Goal: Find specific page/section: Find specific page/section

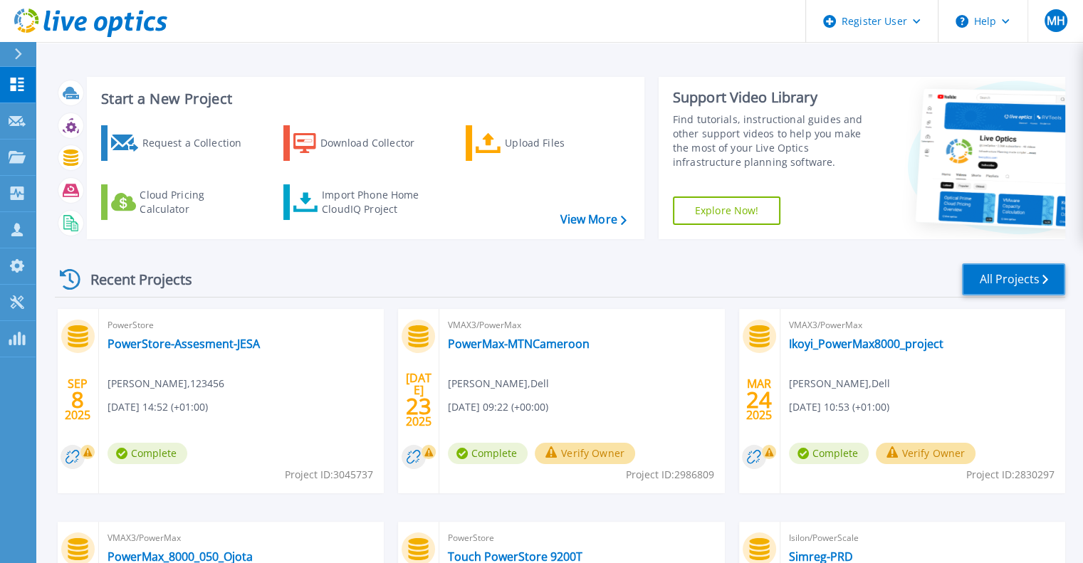
click at [1019, 285] on link "All Projects" at bounding box center [1013, 279] width 103 height 32
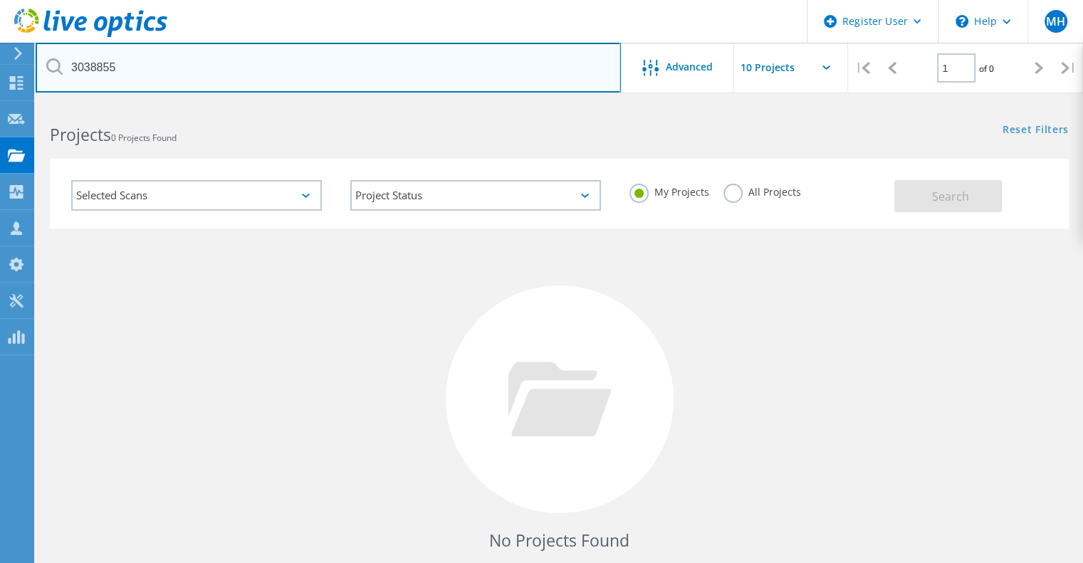
click at [157, 68] on input "3038855" at bounding box center [328, 68] width 585 height 50
type input "3"
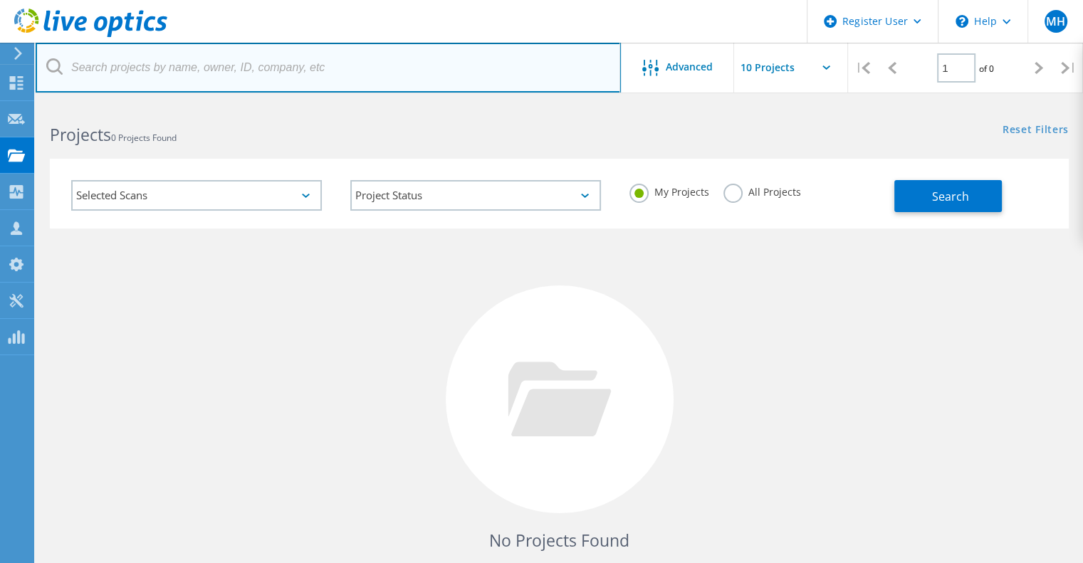
paste input "3077451"
type input "3077451"
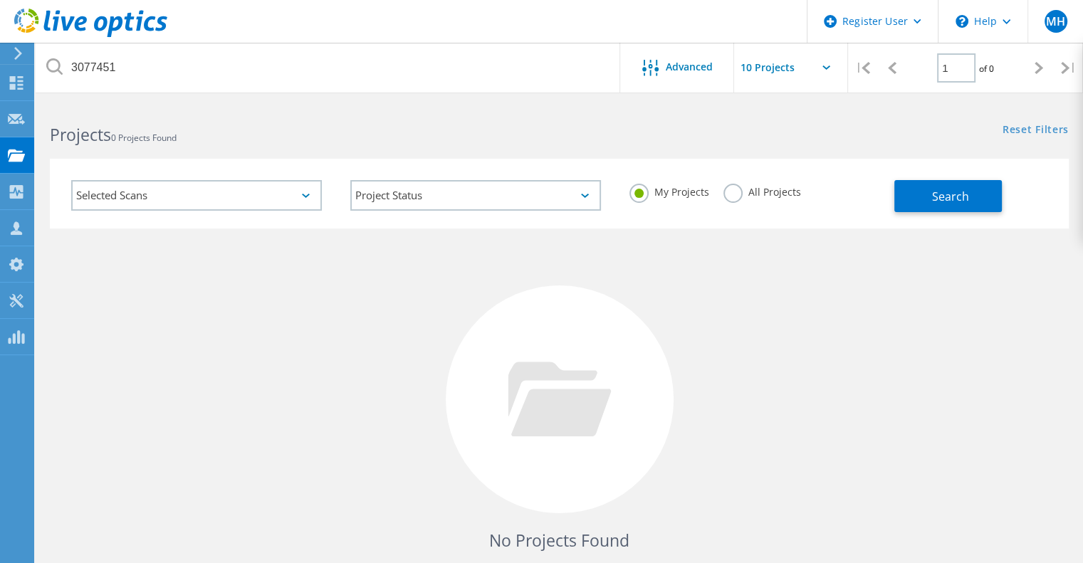
click at [733, 192] on label "All Projects" at bounding box center [762, 191] width 78 height 14
click at [0, 0] on input "All Projects" at bounding box center [0, 0] width 0 height 0
click at [961, 200] on span "Search" at bounding box center [950, 197] width 37 height 16
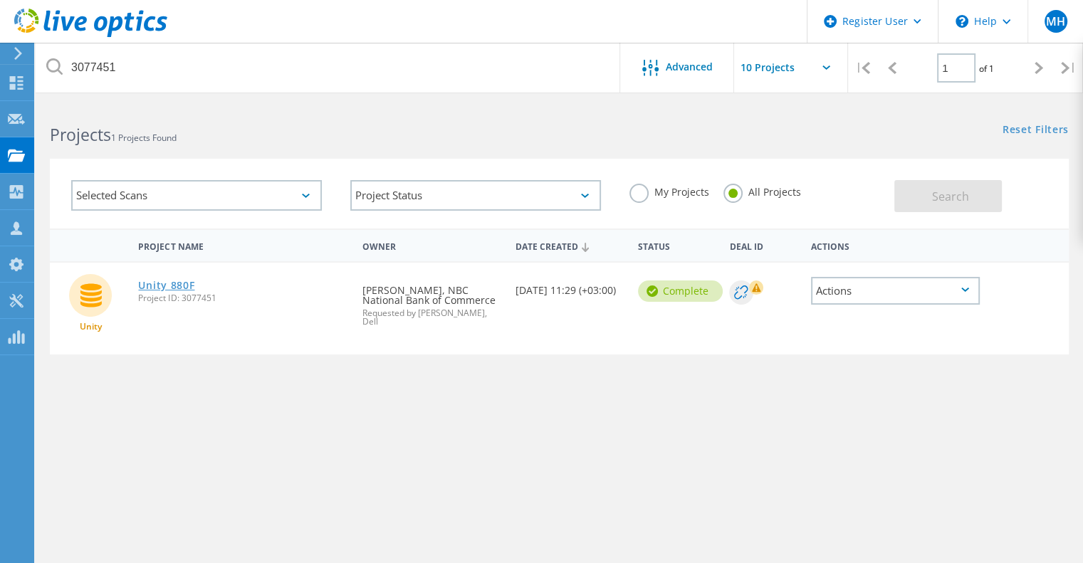
click at [180, 290] on link "Unity 880F" at bounding box center [166, 285] width 56 height 10
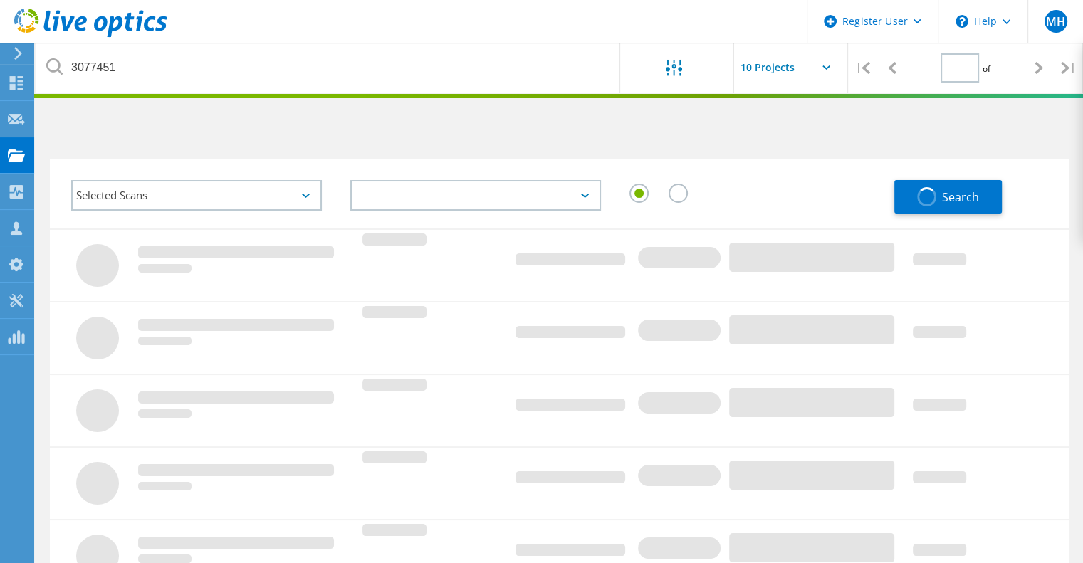
type input "1"
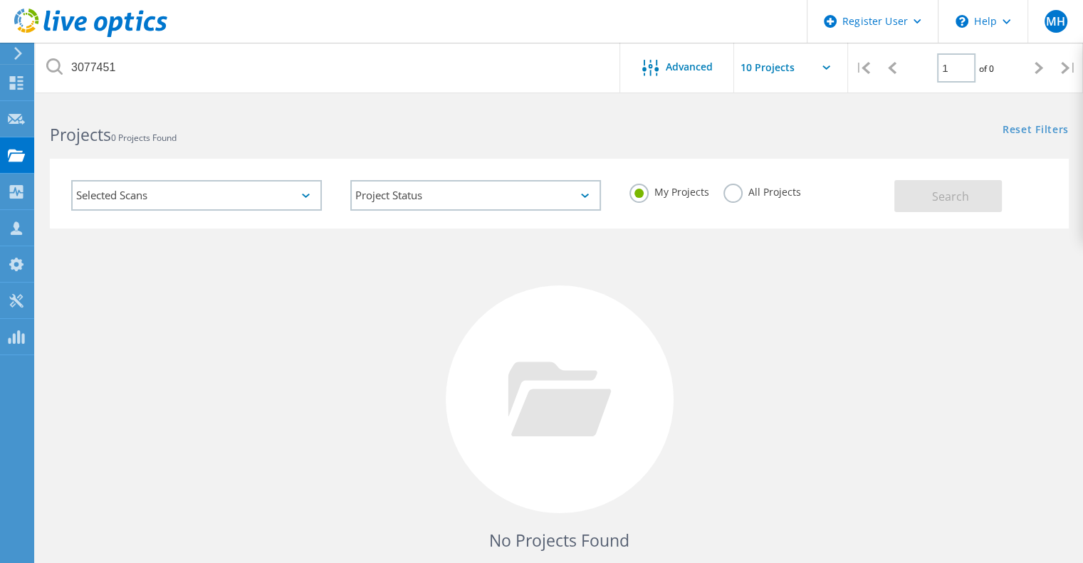
click at [731, 194] on label "All Projects" at bounding box center [762, 191] width 78 height 14
click at [0, 0] on input "All Projects" at bounding box center [0, 0] width 0 height 0
click at [963, 201] on span "Search" at bounding box center [950, 197] width 37 height 16
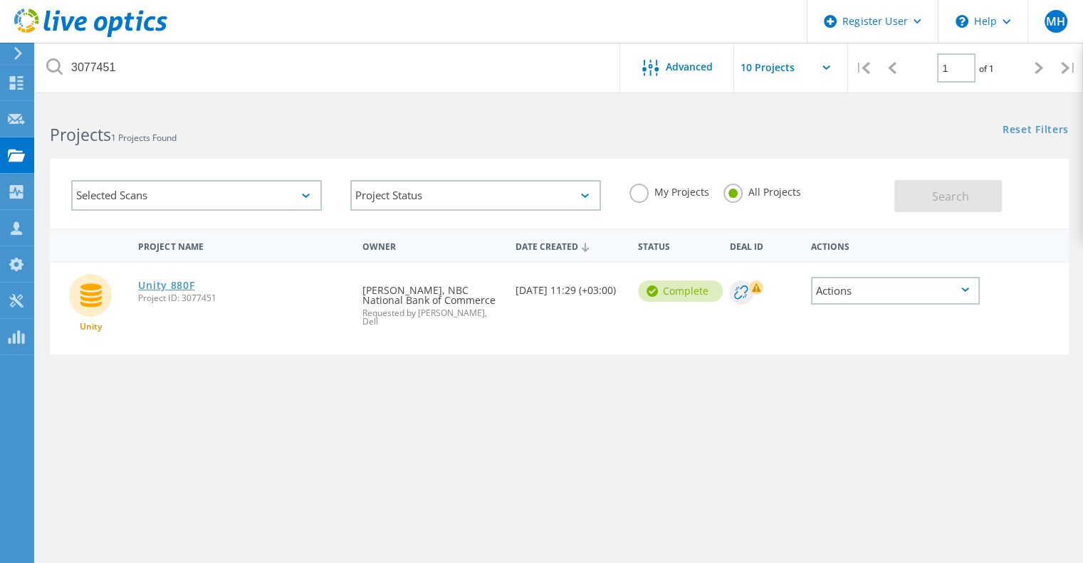
click at [184, 283] on link "Unity 880F" at bounding box center [166, 285] width 56 height 10
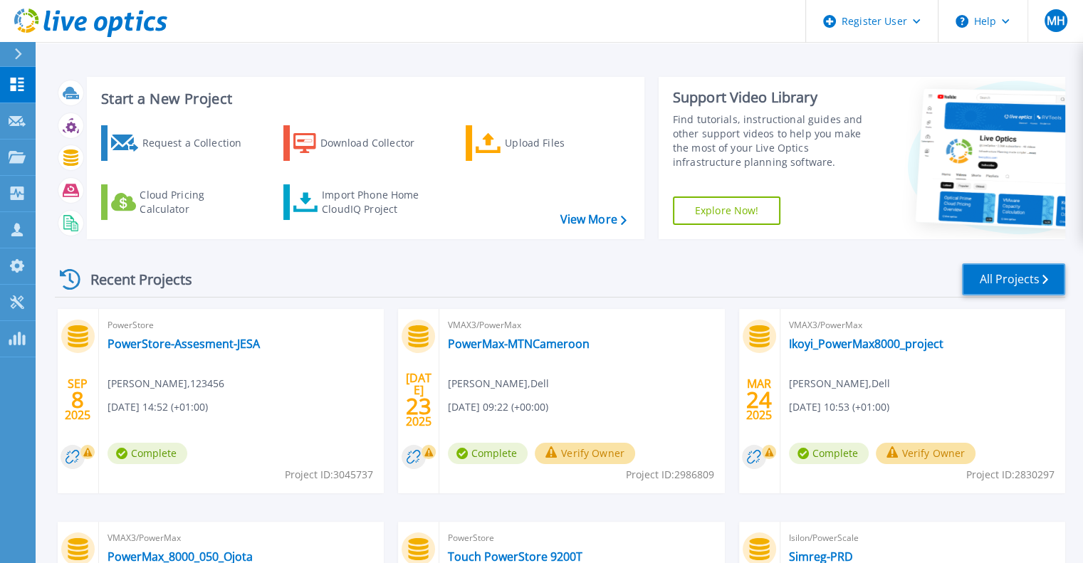
click at [1014, 283] on link "All Projects" at bounding box center [1013, 279] width 103 height 32
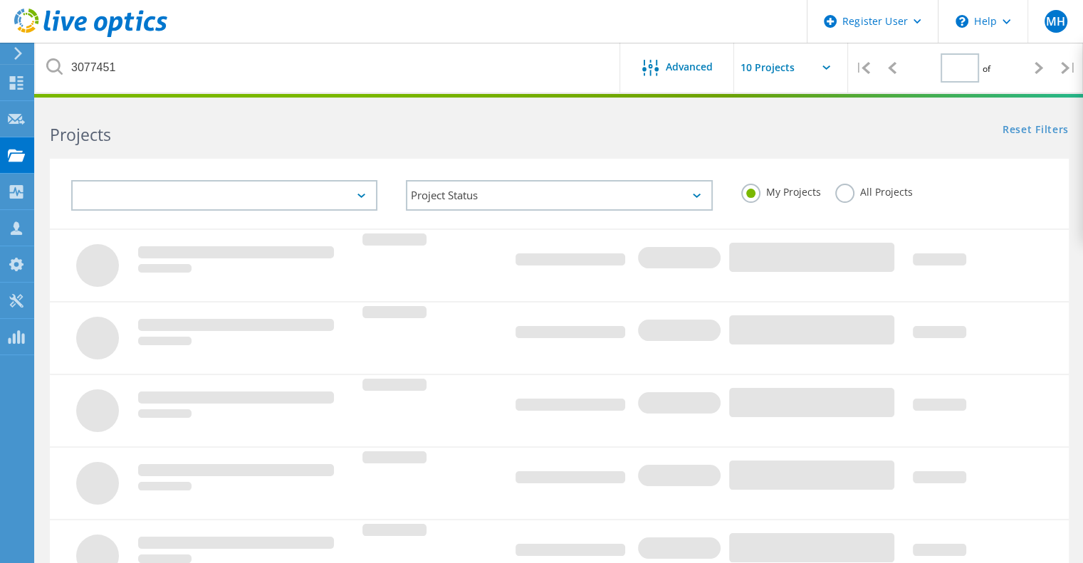
type input "1"
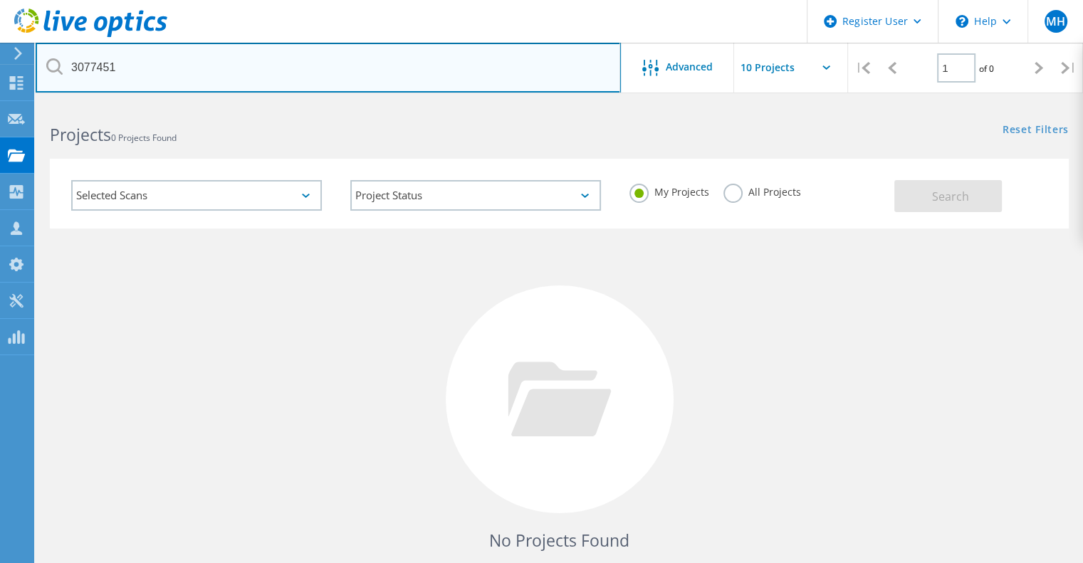
click at [154, 63] on input "3077451" at bounding box center [328, 68] width 585 height 50
type input "3"
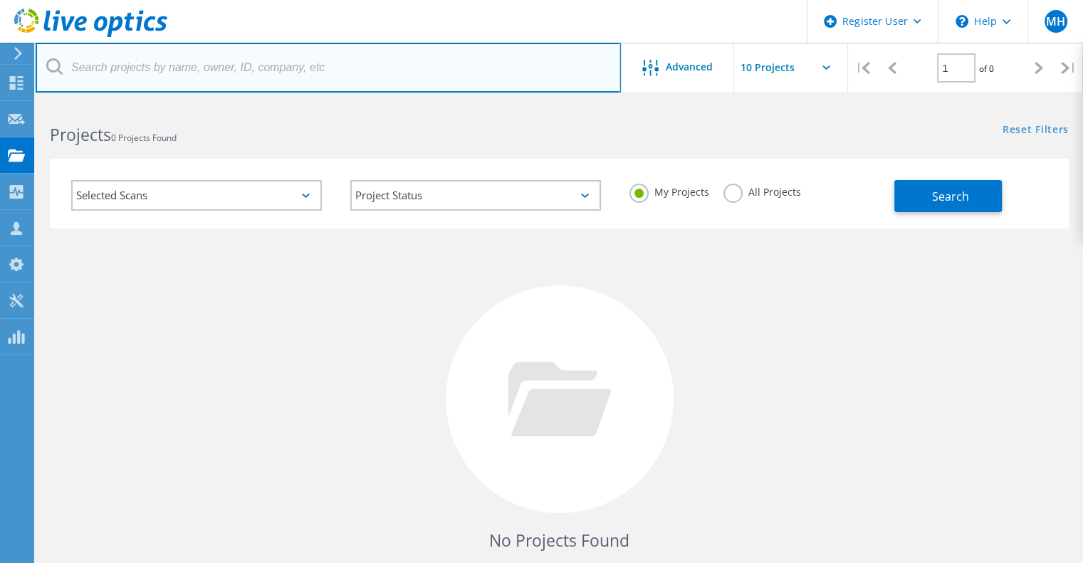
paste input "3077407"
type input "3077407"
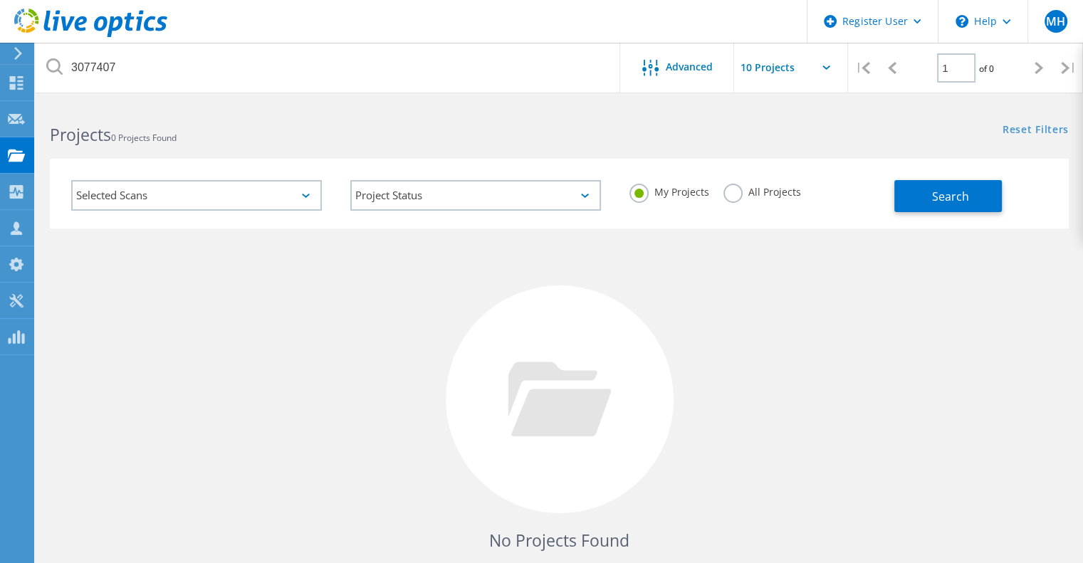
click at [734, 196] on label "All Projects" at bounding box center [762, 191] width 78 height 14
click at [0, 0] on input "All Projects" at bounding box center [0, 0] width 0 height 0
click at [955, 198] on span "Search" at bounding box center [950, 197] width 37 height 16
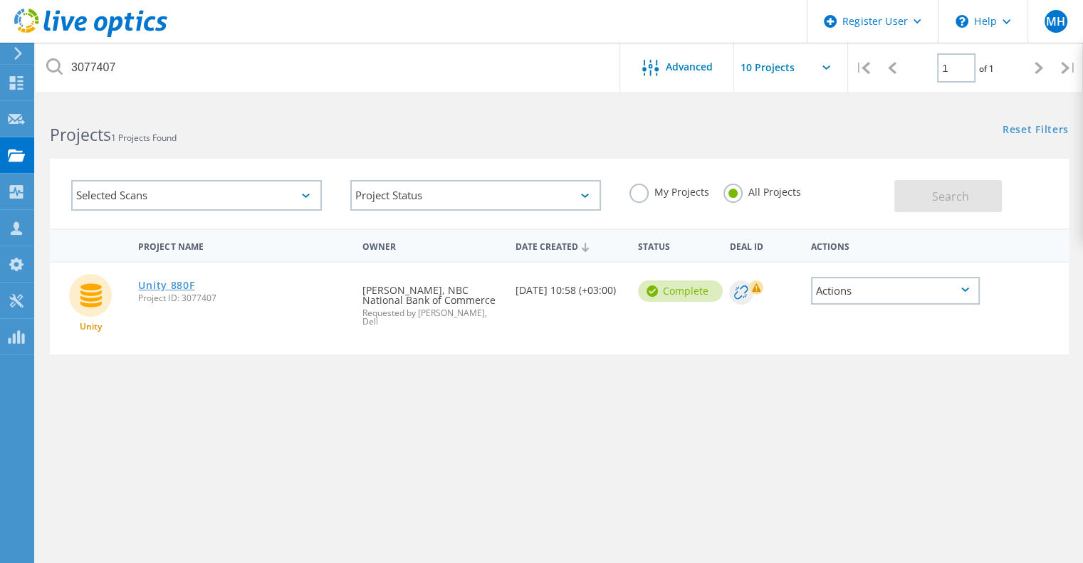
click at [175, 281] on link "Unity 880F" at bounding box center [166, 285] width 56 height 10
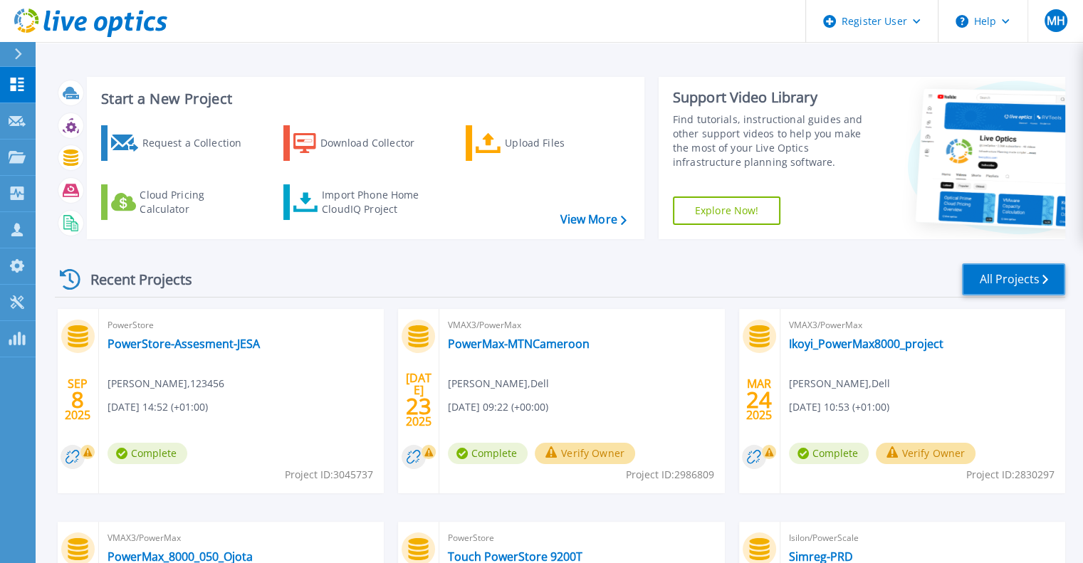
click at [993, 281] on link "All Projects" at bounding box center [1013, 279] width 103 height 32
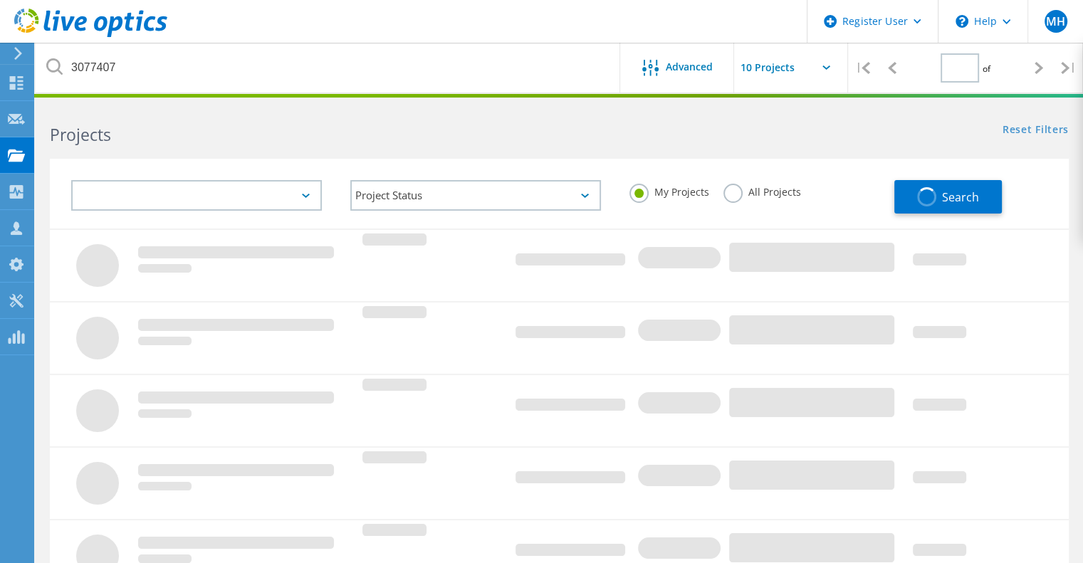
type input "1"
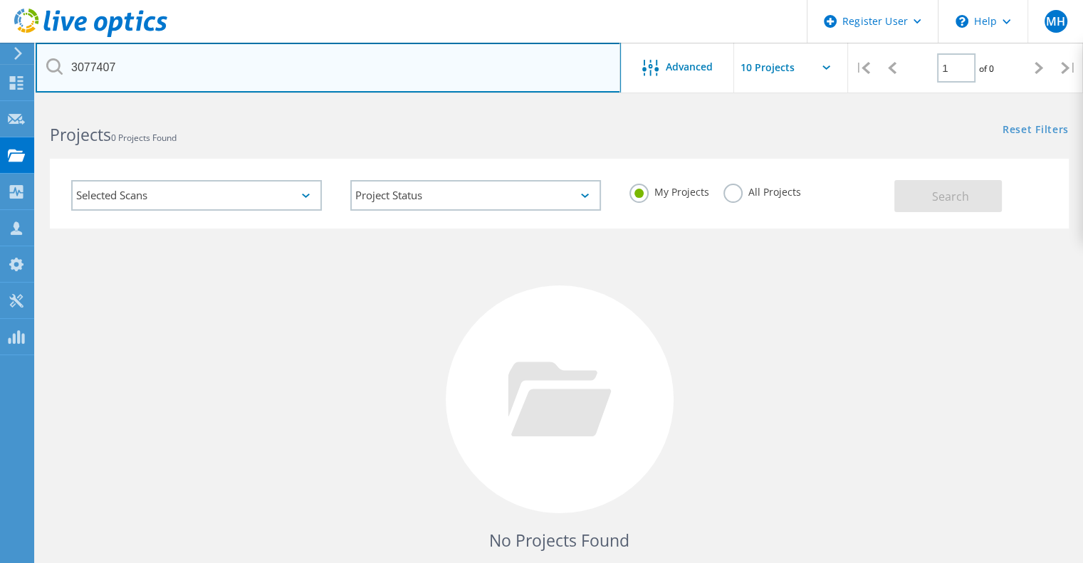
click at [193, 66] on input "3077407" at bounding box center [328, 68] width 585 height 50
type input "3"
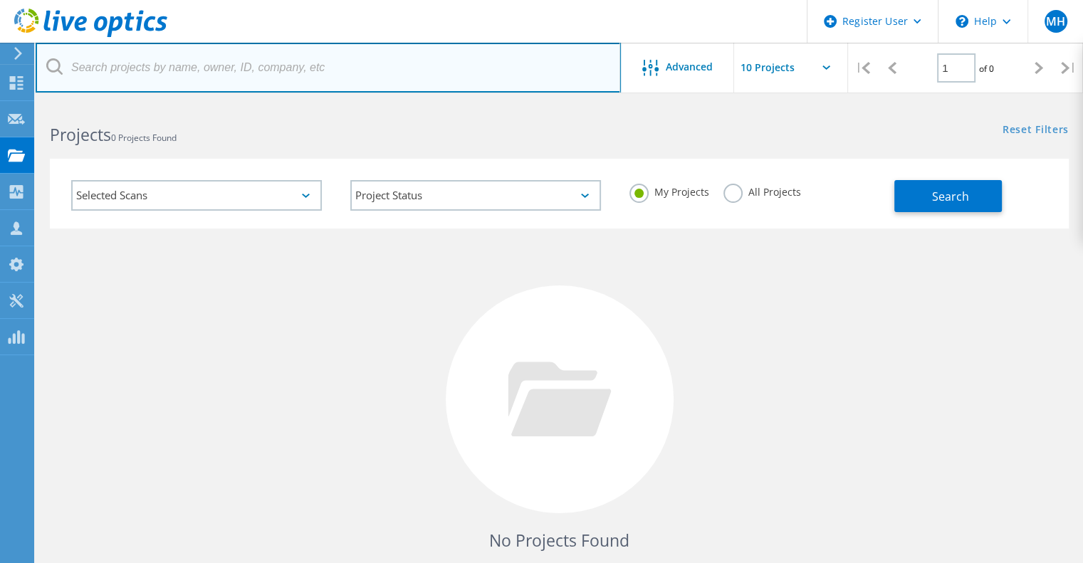
paste input "3077454"
type input "3077454"
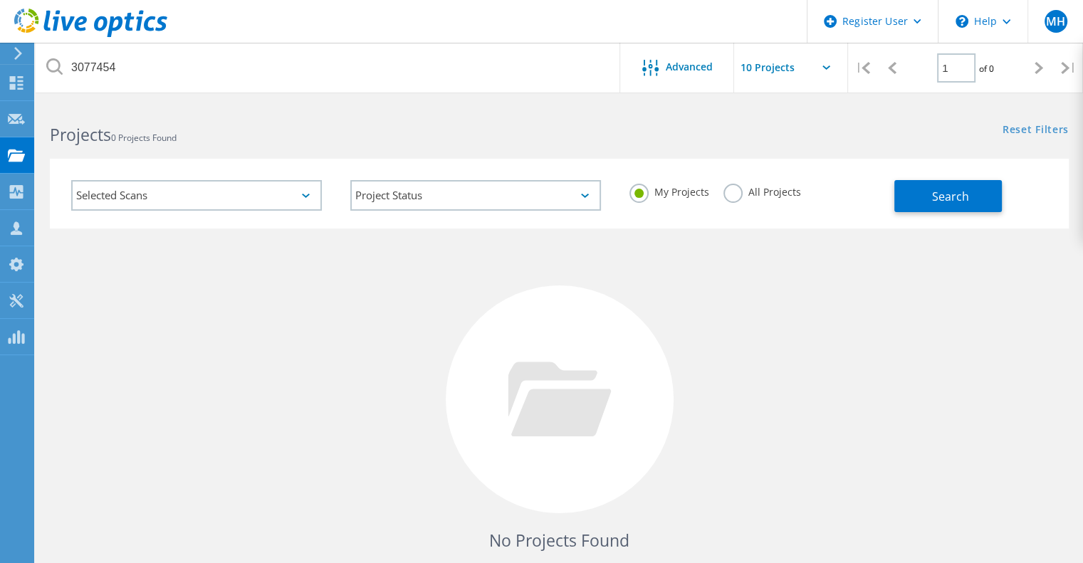
click at [728, 195] on label "All Projects" at bounding box center [762, 191] width 78 height 14
click at [0, 0] on input "All Projects" at bounding box center [0, 0] width 0 height 0
click at [969, 194] on button "Search" at bounding box center [948, 196] width 108 height 32
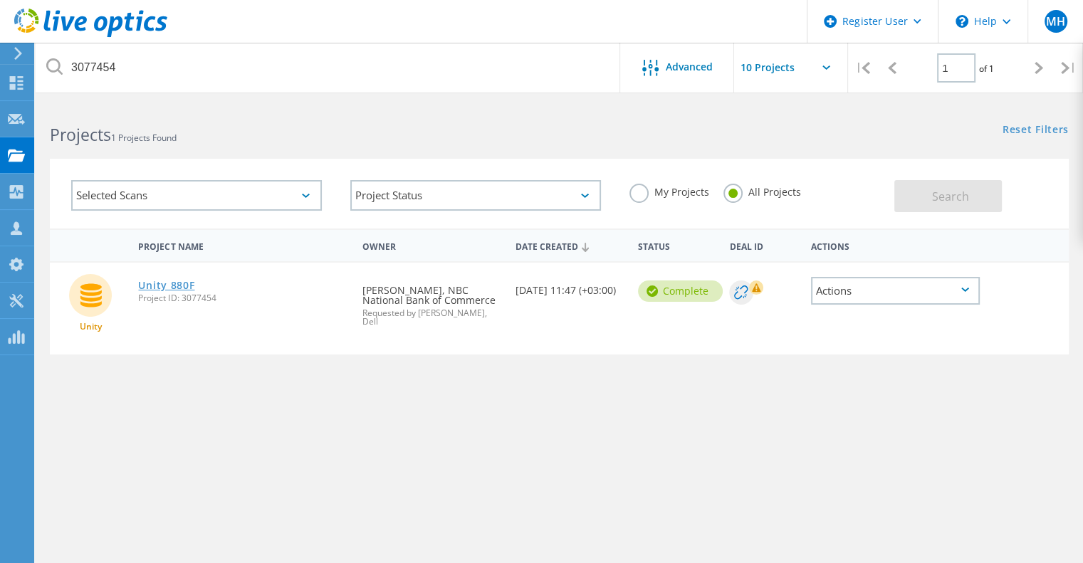
click at [164, 287] on link "Unity 880F" at bounding box center [166, 285] width 56 height 10
